Goal: Information Seeking & Learning: Learn about a topic

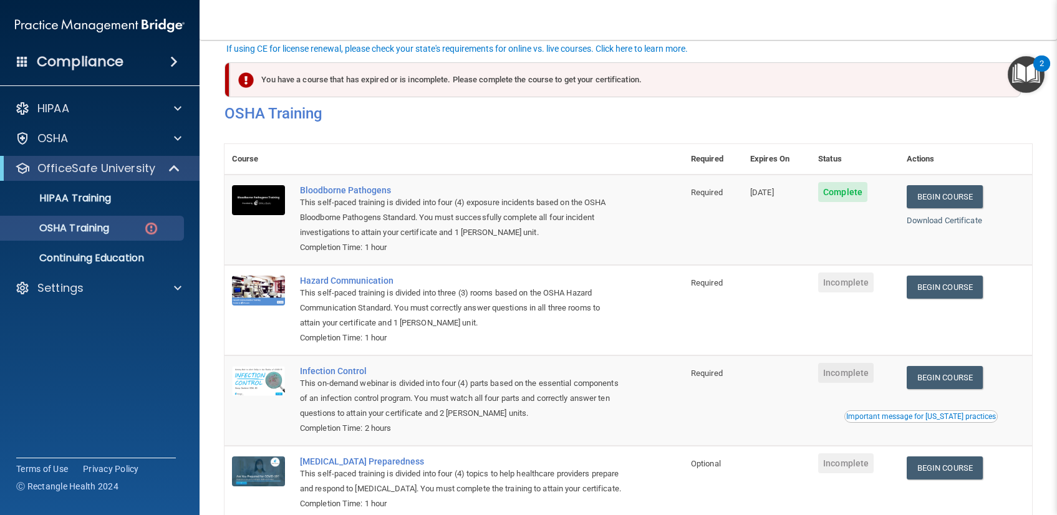
scroll to position [85, 0]
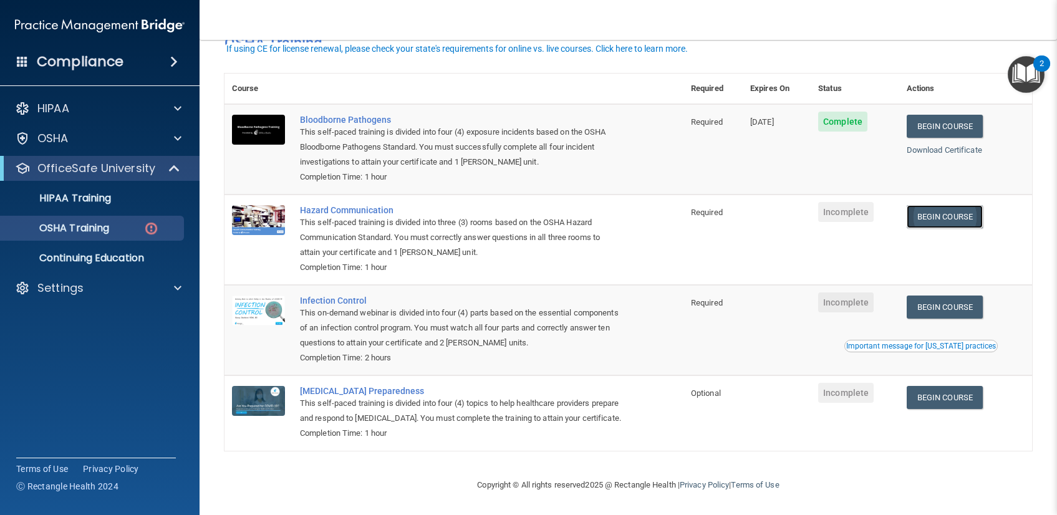
click at [975, 205] on link "Begin Course" at bounding box center [945, 216] width 76 height 23
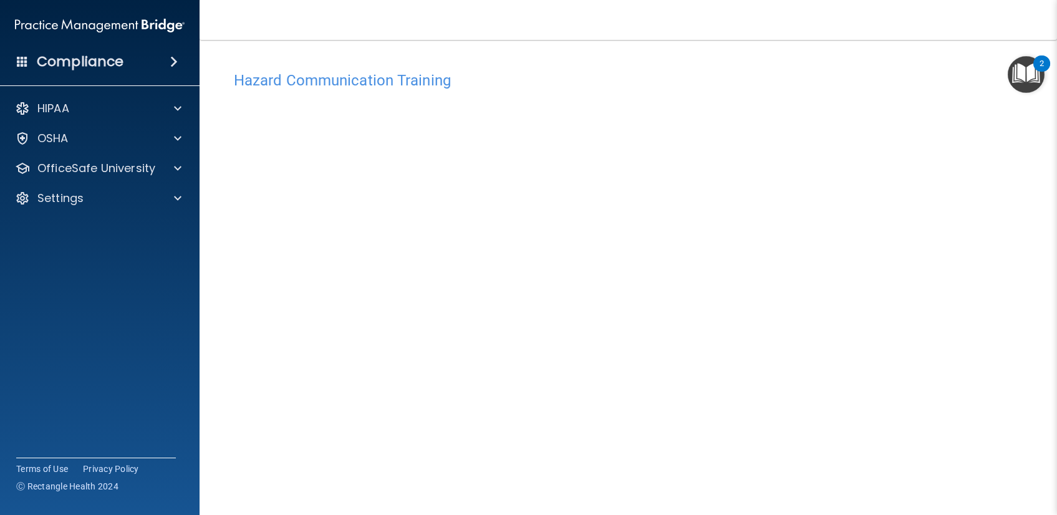
click at [911, 356] on div "Hazard Communication Training This course doesn’t expire until . Are you sure y…" at bounding box center [627, 295] width 807 height 460
click at [638, 90] on div "Hazard Communication Training" at bounding box center [627, 80] width 807 height 31
click at [681, 84] on h4 "Hazard Communication Training" at bounding box center [628, 80] width 789 height 16
click at [923, 364] on div "Hazard Communication Training This course doesn’t expire until . Are you sure y…" at bounding box center [627, 295] width 807 height 460
click at [87, 140] on div "OSHA" at bounding box center [83, 138] width 155 height 15
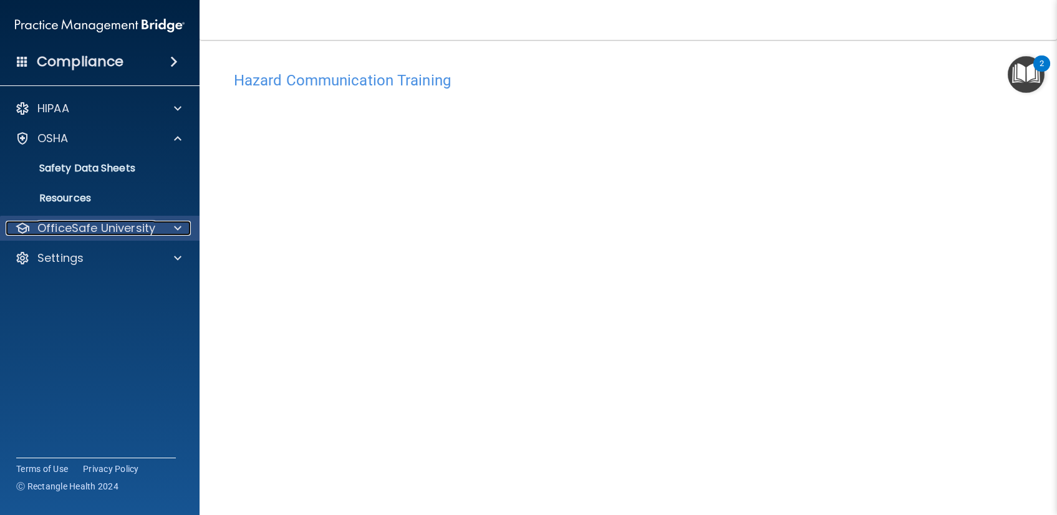
click at [114, 223] on p "OfficeSafe University" at bounding box center [96, 228] width 118 height 15
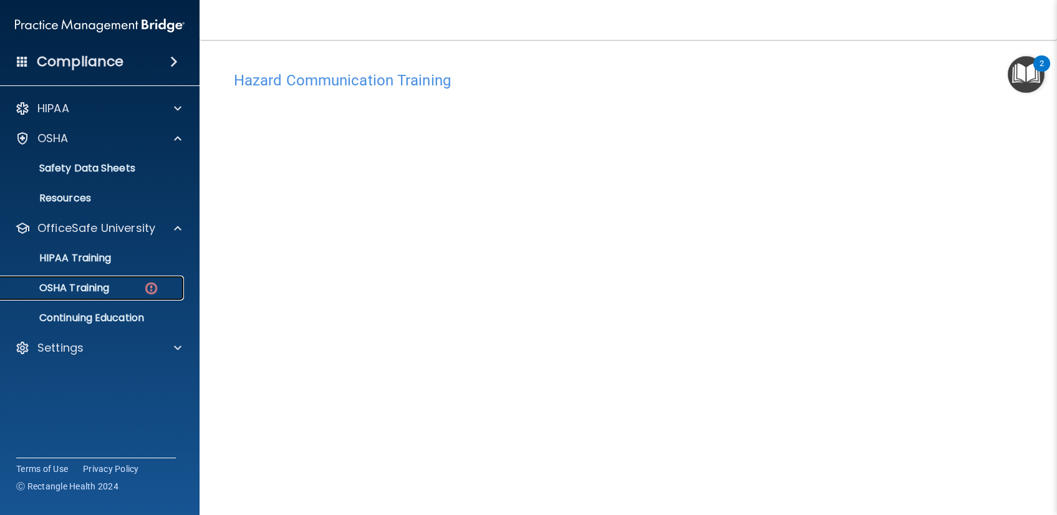
click at [113, 291] on div "OSHA Training" at bounding box center [93, 288] width 170 height 12
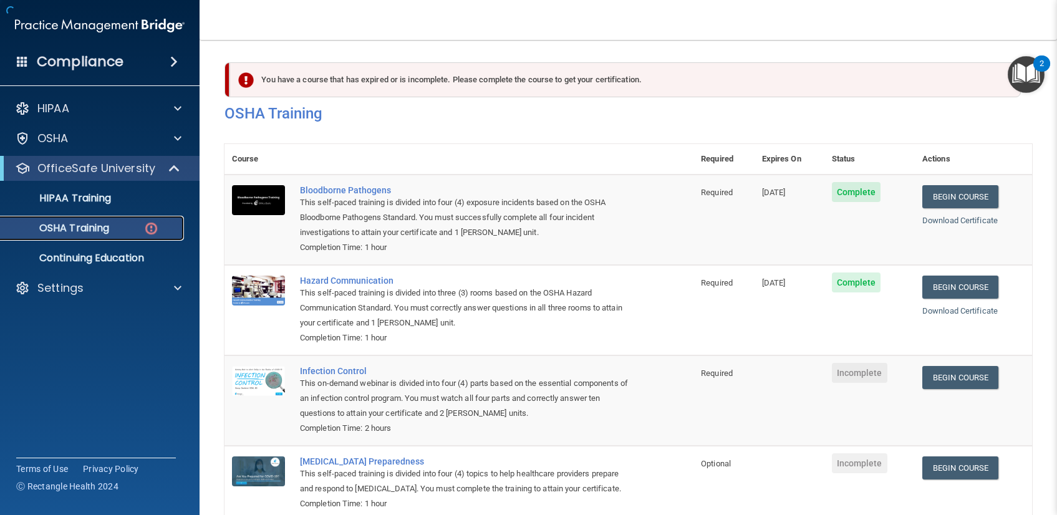
click at [103, 233] on p "OSHA Training" at bounding box center [58, 228] width 101 height 12
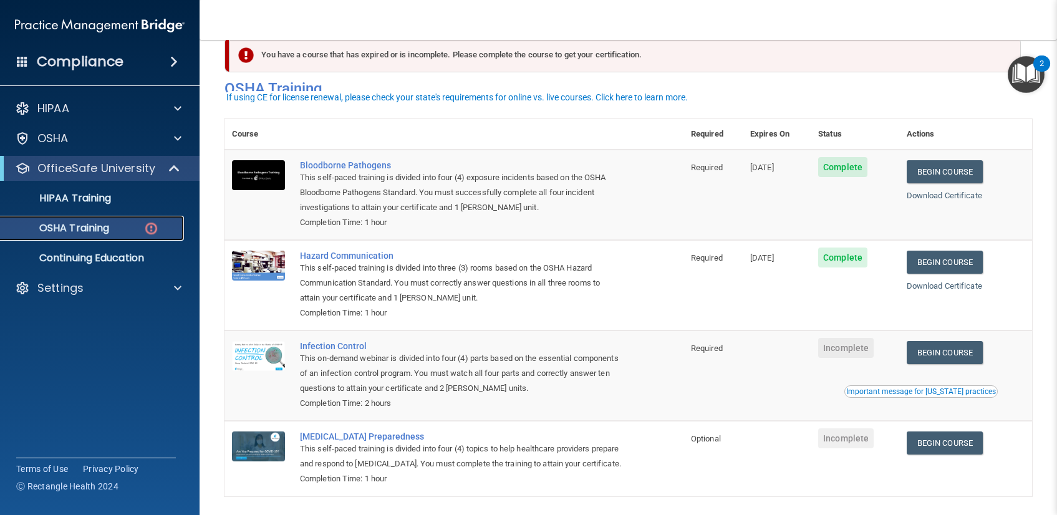
scroll to position [69, 0]
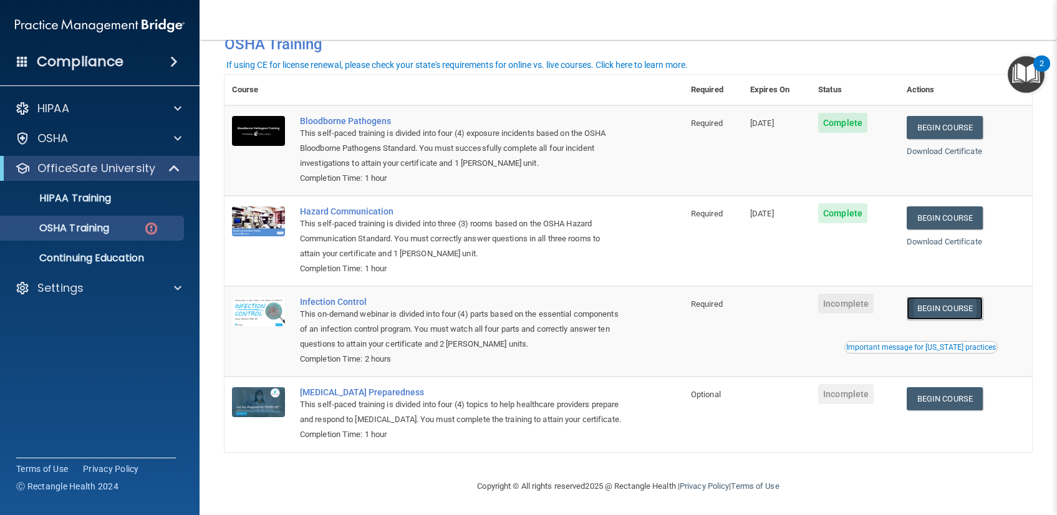
click at [941, 307] on link "Begin Course" at bounding box center [945, 308] width 76 height 23
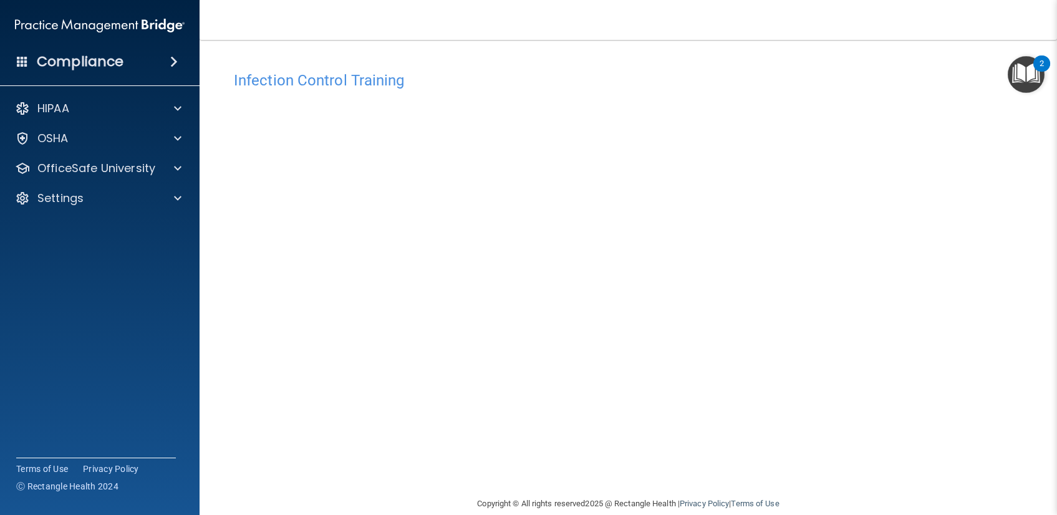
click at [711, 62] on div "Infection Control Training This course doesn’t expire until . Are you sure you …" at bounding box center [627, 267] width 807 height 431
click at [909, 292] on div "Infection Control Training This course doesn’t expire until . Are you sure you …" at bounding box center [627, 280] width 807 height 431
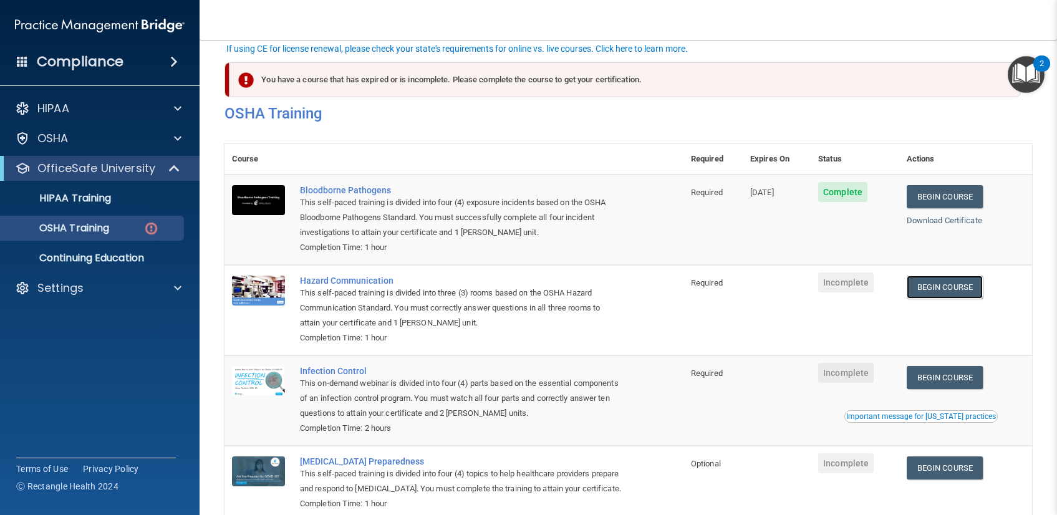
scroll to position [85, 0]
